Goal: Information Seeking & Learning: Learn about a topic

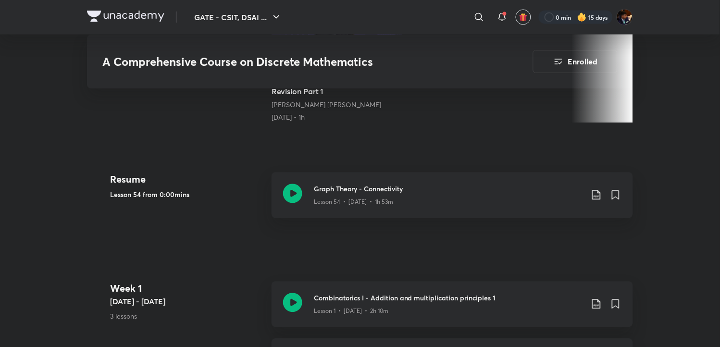
scroll to position [368, 0]
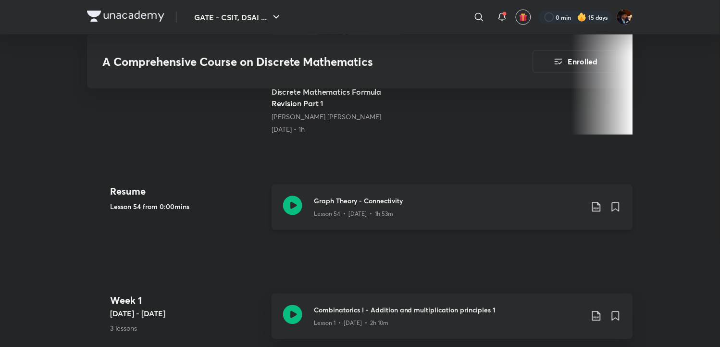
click at [296, 206] on icon at bounding box center [292, 205] width 19 height 19
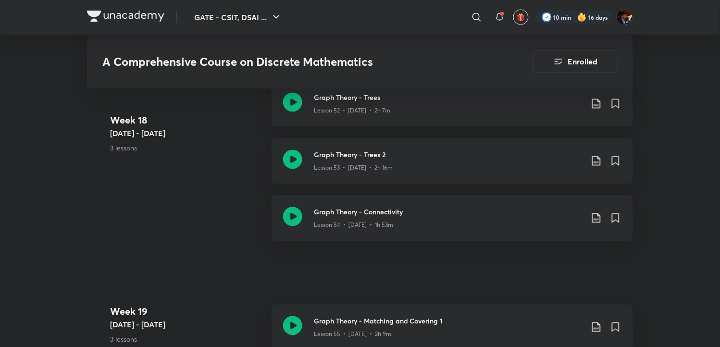
scroll to position [4382, 0]
click at [597, 217] on icon at bounding box center [597, 219] width 12 height 12
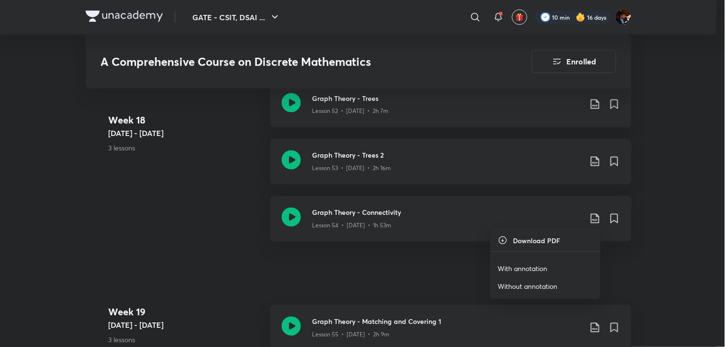
click at [536, 268] on p "With annotation" at bounding box center [523, 269] width 50 height 10
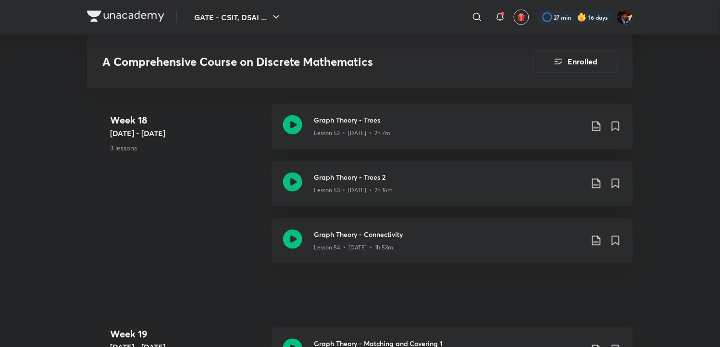
scroll to position [4363, 0]
